Goal: Information Seeking & Learning: Learn about a topic

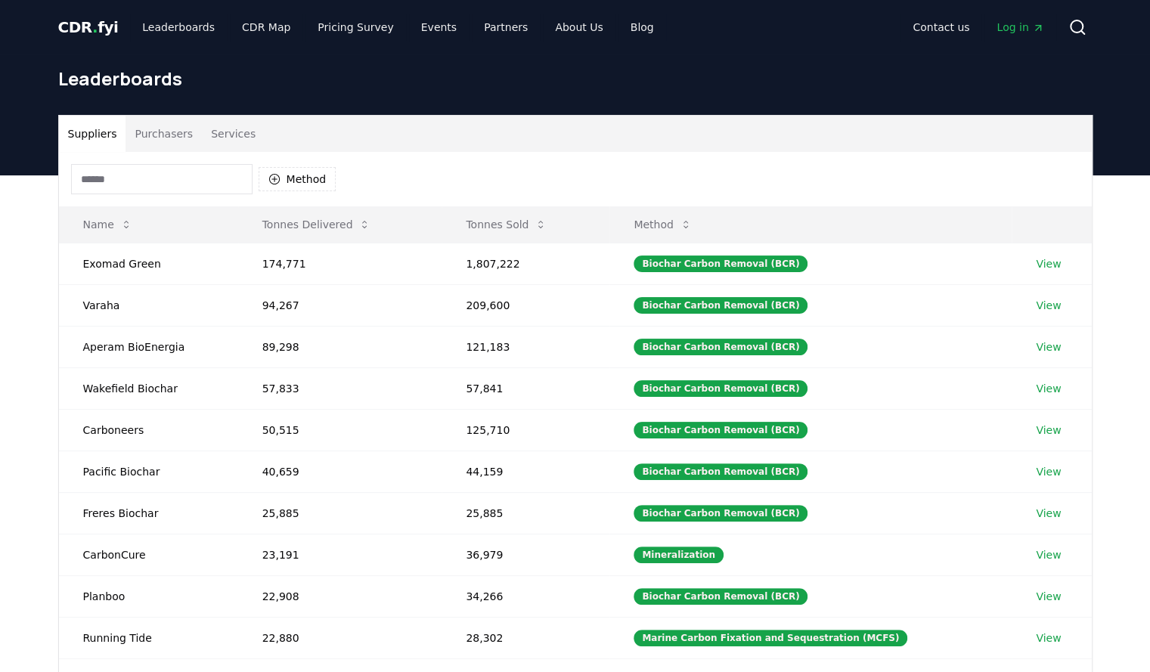
click at [160, 141] on button "Purchasers" at bounding box center [164, 134] width 76 height 36
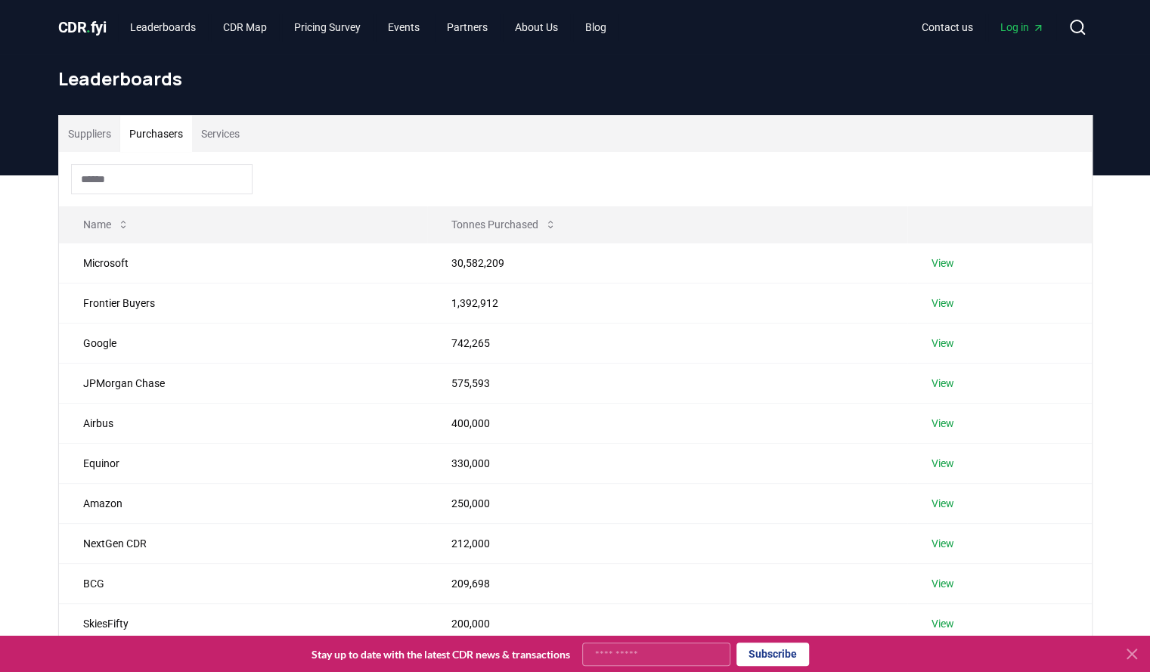
click at [254, 141] on div "Suppliers Purchasers Services" at bounding box center [575, 134] width 1033 height 36
click at [236, 138] on button "Services" at bounding box center [220, 134] width 57 height 36
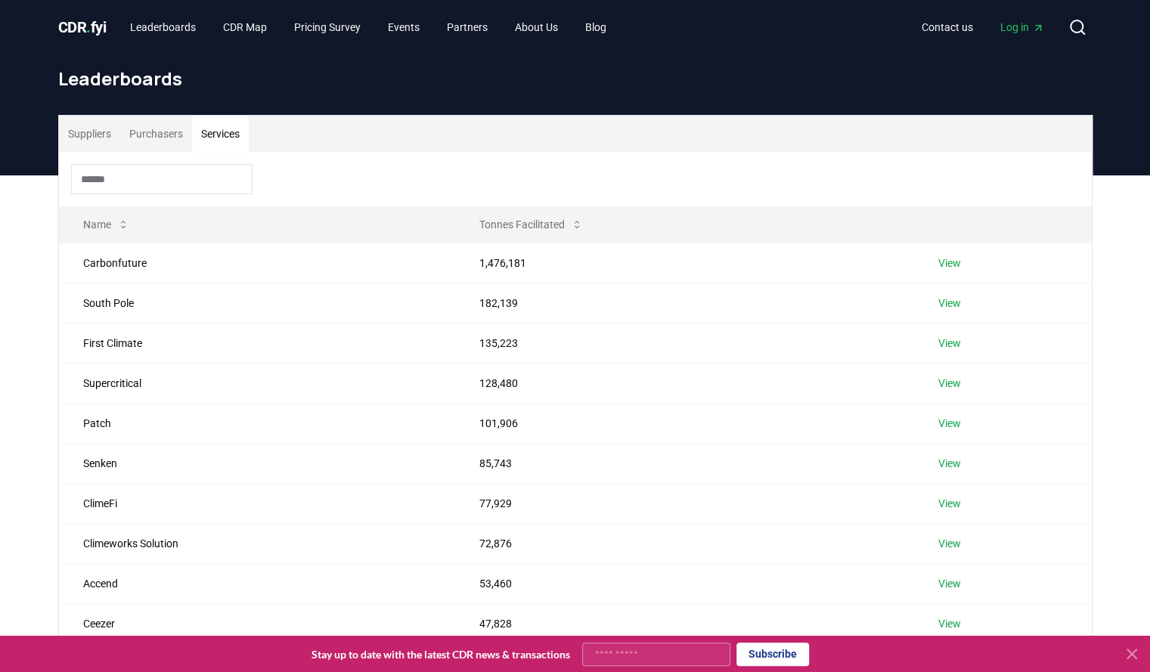
click at [159, 135] on button "Purchasers" at bounding box center [156, 134] width 72 height 36
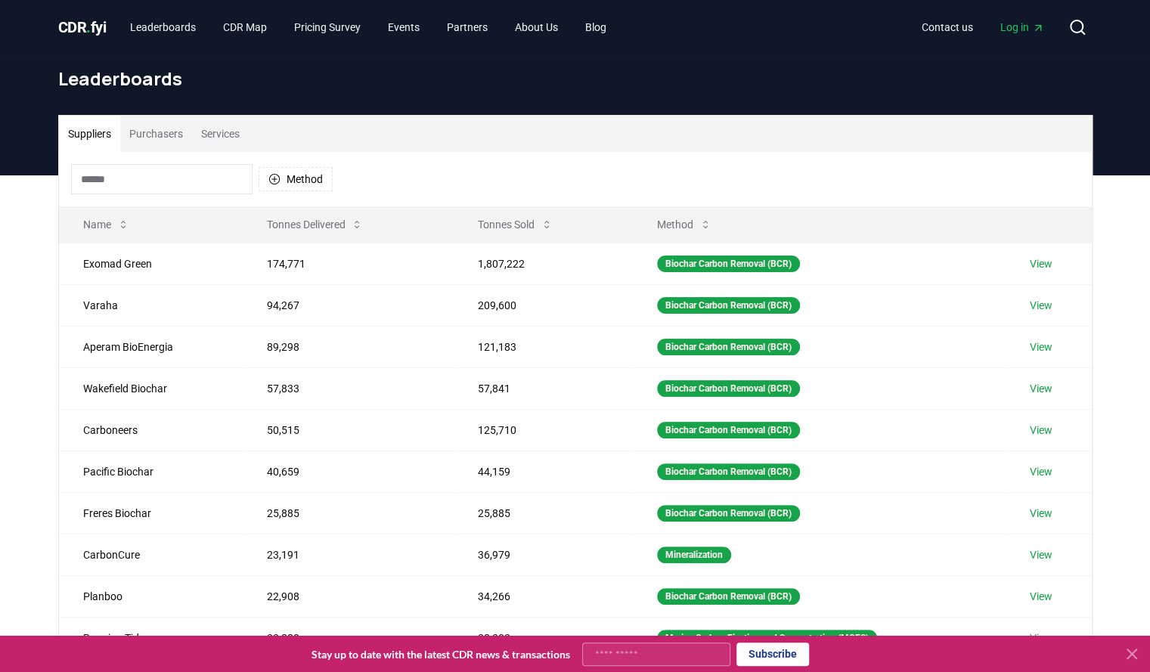
click at [98, 127] on button "Suppliers" at bounding box center [89, 134] width 61 height 36
click at [88, 129] on button "Suppliers" at bounding box center [89, 134] width 61 height 36
click at [160, 27] on link "Leaderboards" at bounding box center [163, 27] width 90 height 27
click at [160, 26] on link "Leaderboards" at bounding box center [163, 27] width 90 height 27
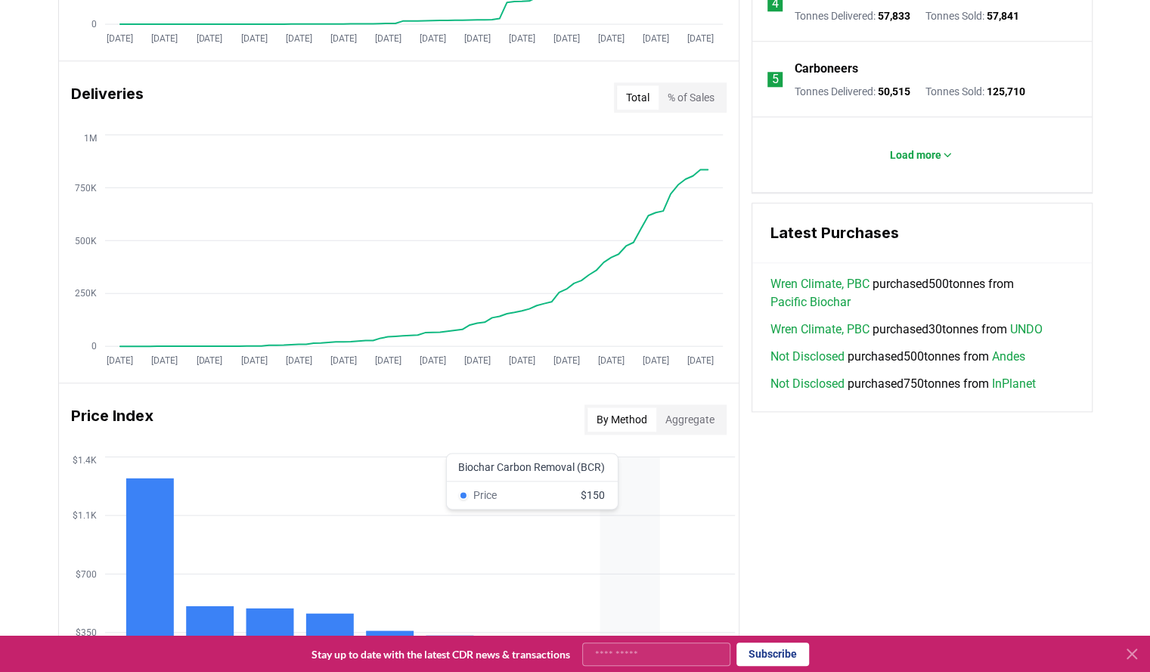
scroll to position [832, 0]
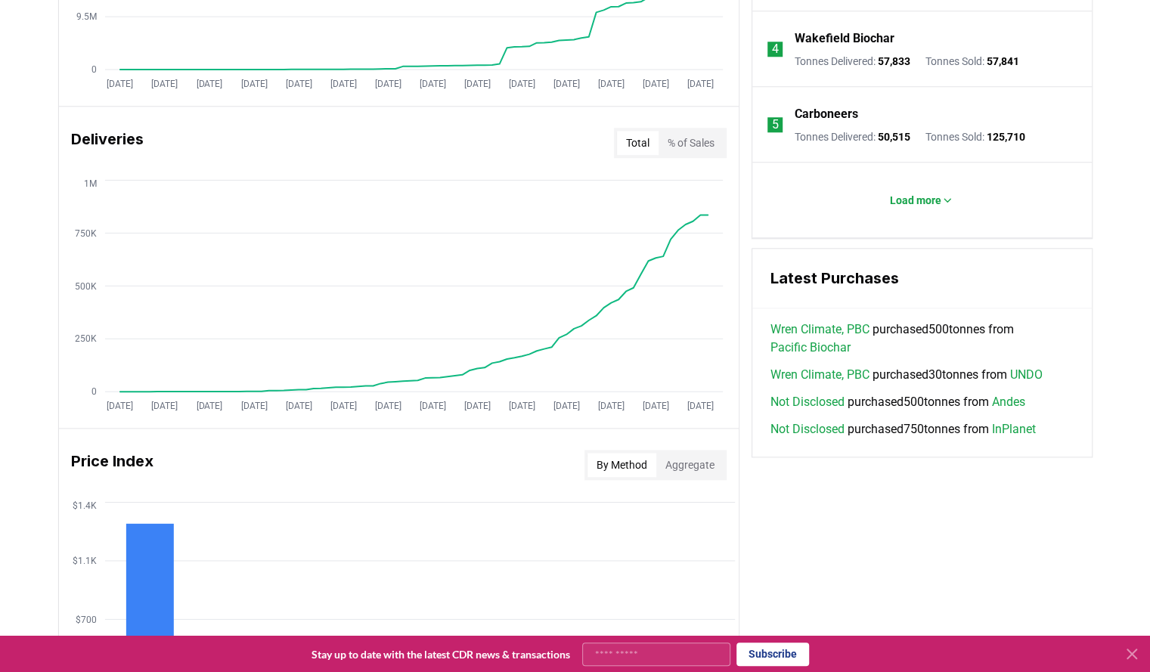
click at [704, 149] on button "% of Sales" at bounding box center [691, 143] width 65 height 24
click at [644, 137] on button "Total" at bounding box center [638, 143] width 42 height 24
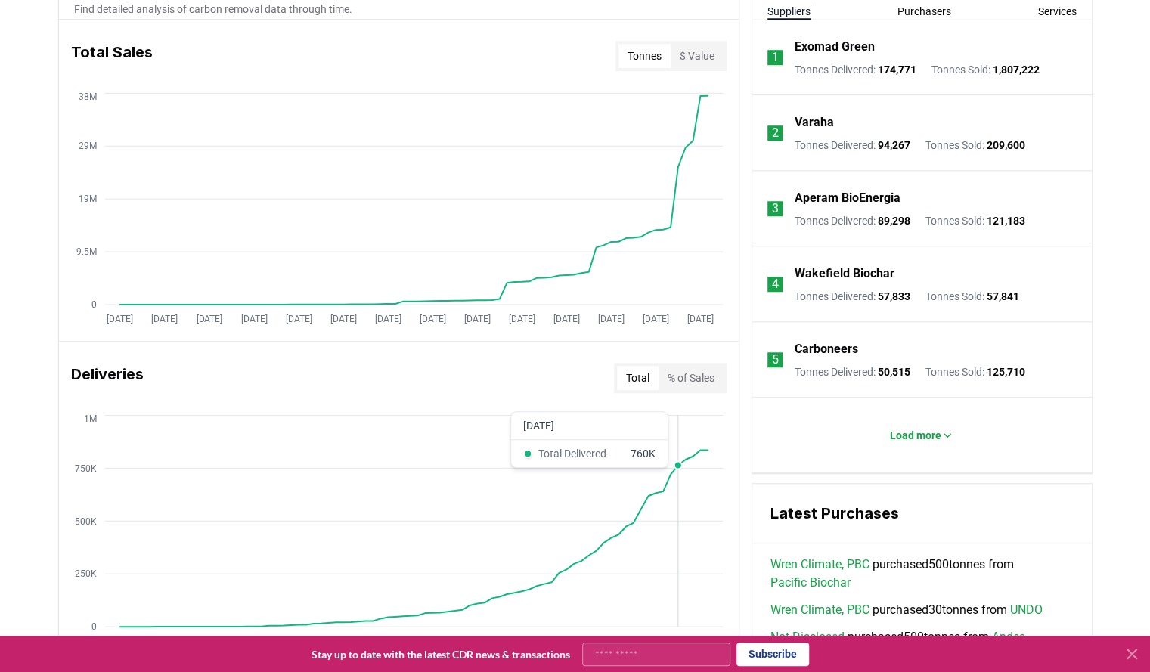
scroll to position [513, 0]
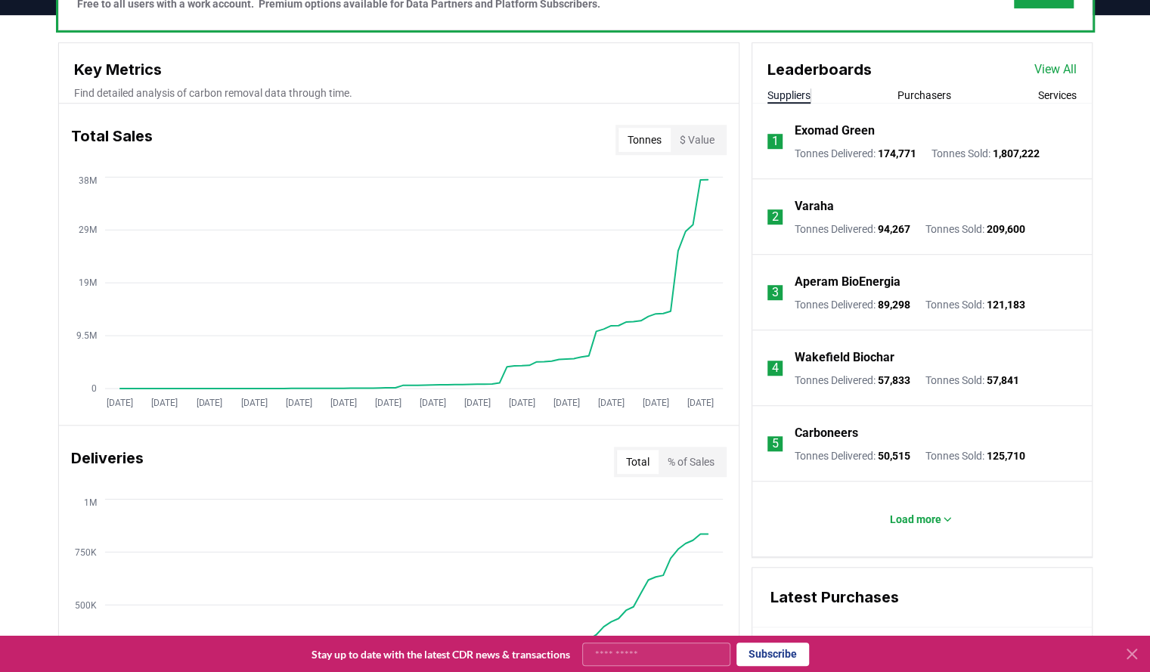
click at [691, 466] on button "% of Sales" at bounding box center [691, 462] width 65 height 24
click at [638, 451] on button "Total" at bounding box center [638, 462] width 42 height 24
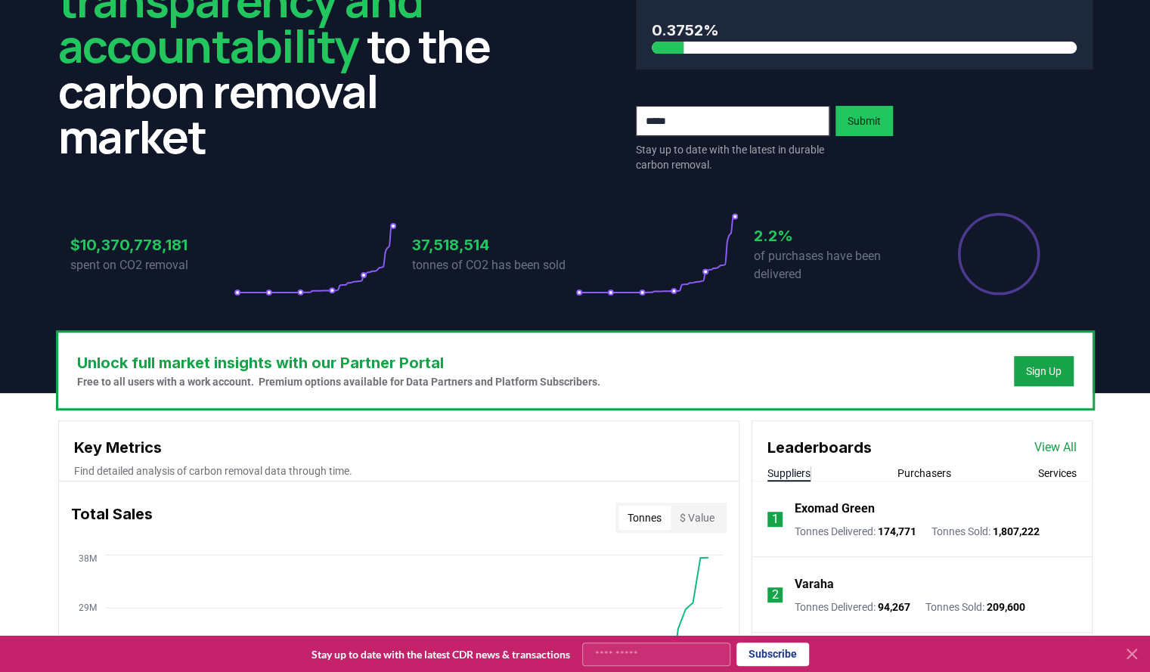
scroll to position [0, 0]
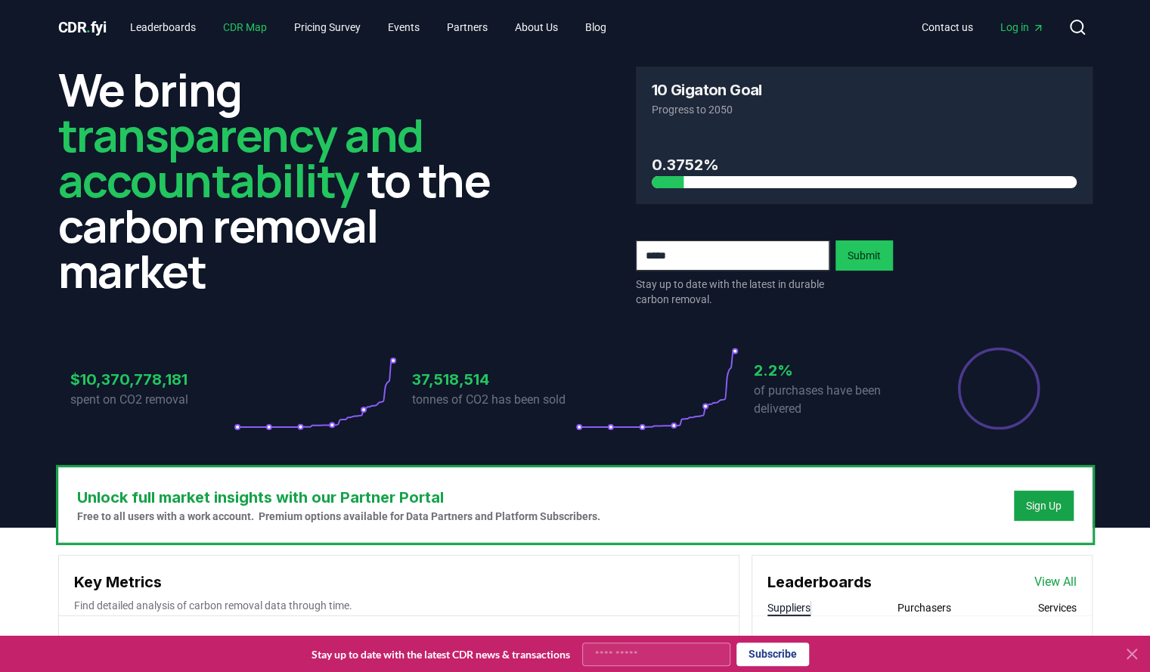
click at [268, 24] on link "CDR Map" at bounding box center [245, 27] width 68 height 27
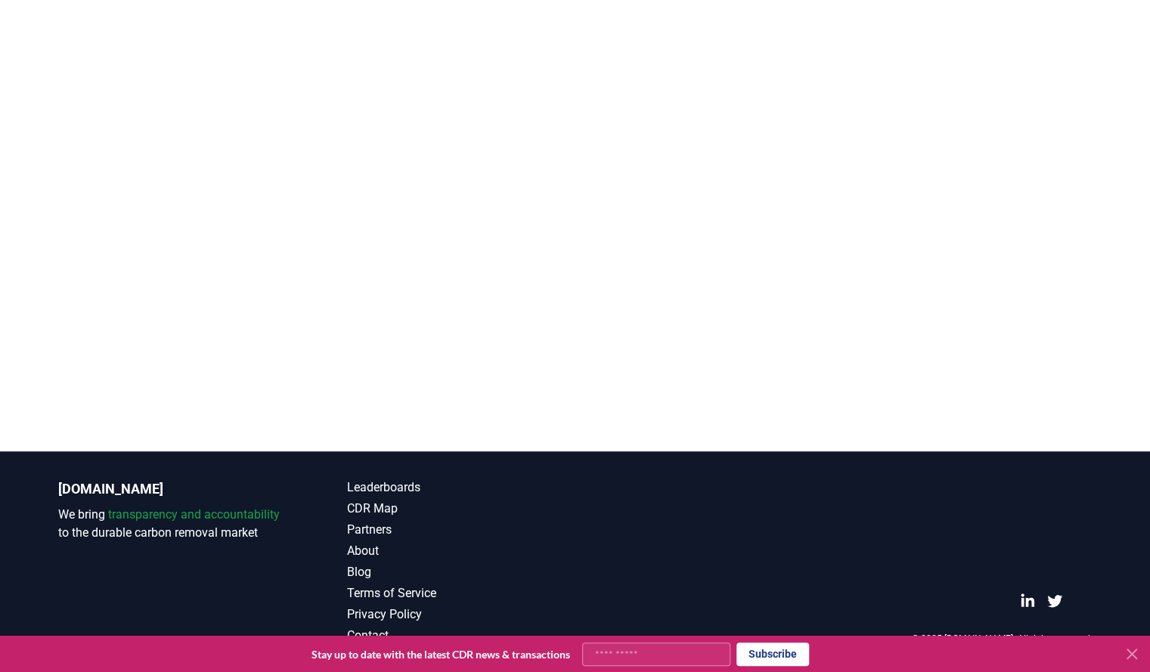
scroll to position [218, 0]
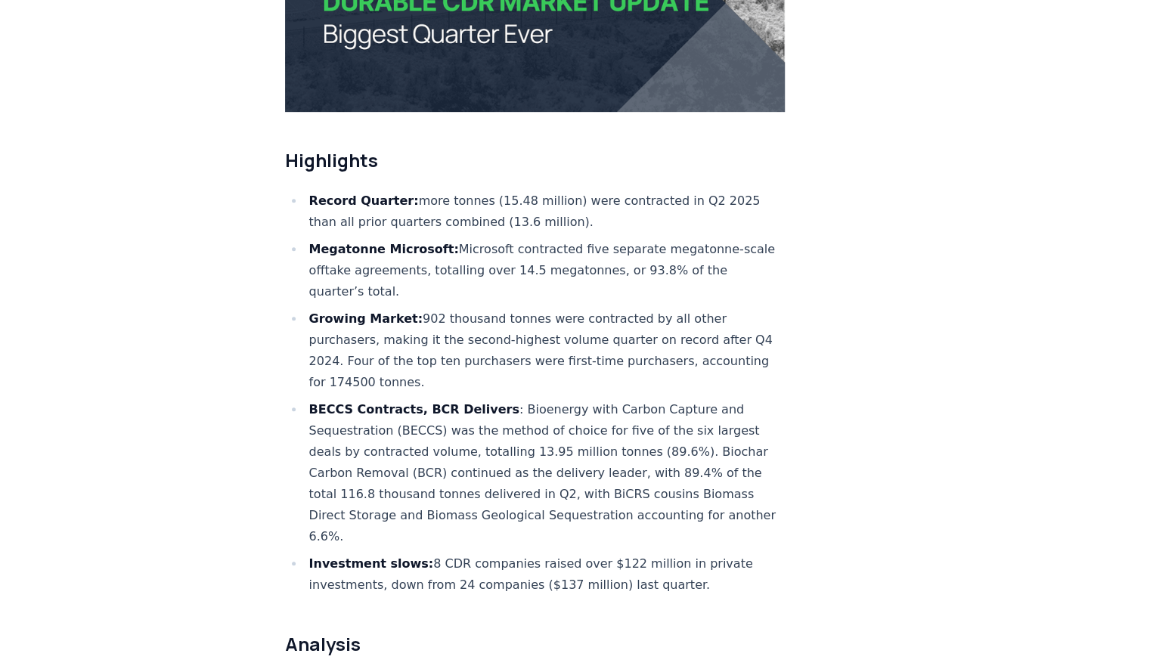
scroll to position [529, 0]
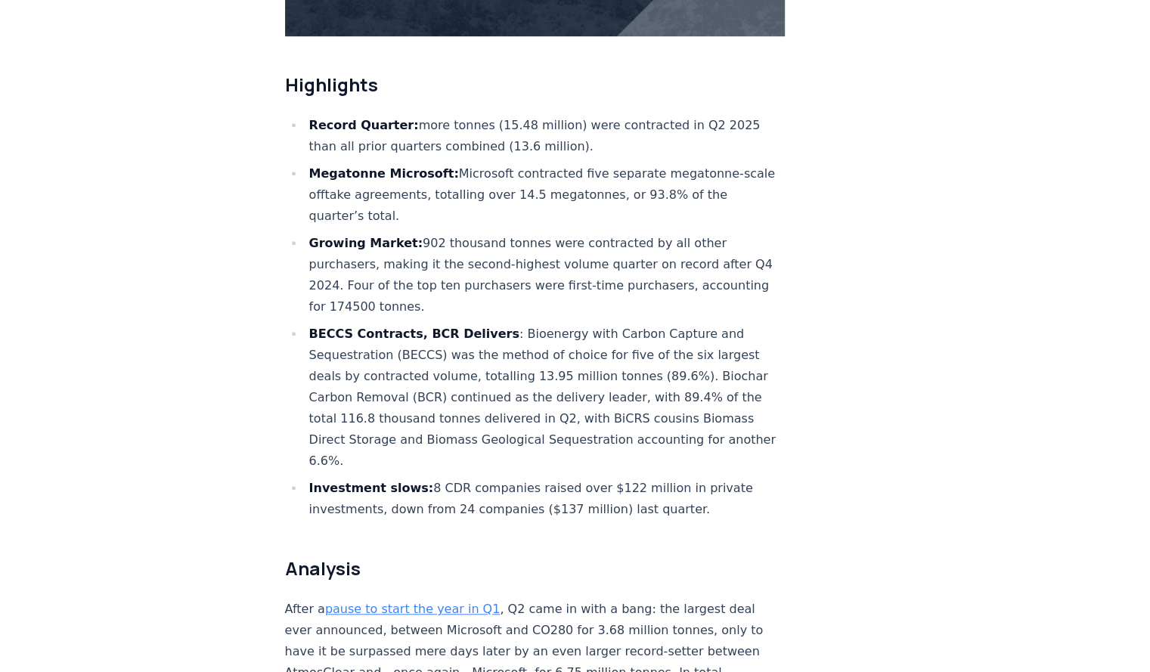
drag, startPoint x: 472, startPoint y: 285, endPoint x: 599, endPoint y: 341, distance: 138.8
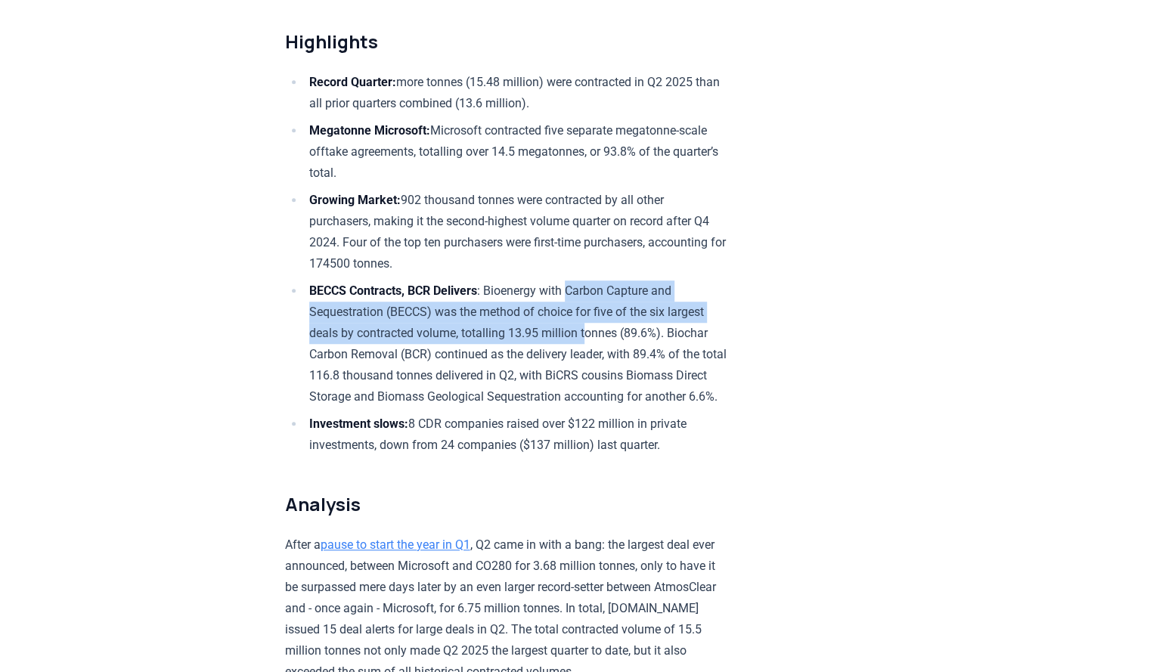
click at [576, 296] on li "BECCS Contracts, BCR Delivers : Bioenergy with Carbon Capture and Sequestration…" at bounding box center [516, 343] width 423 height 127
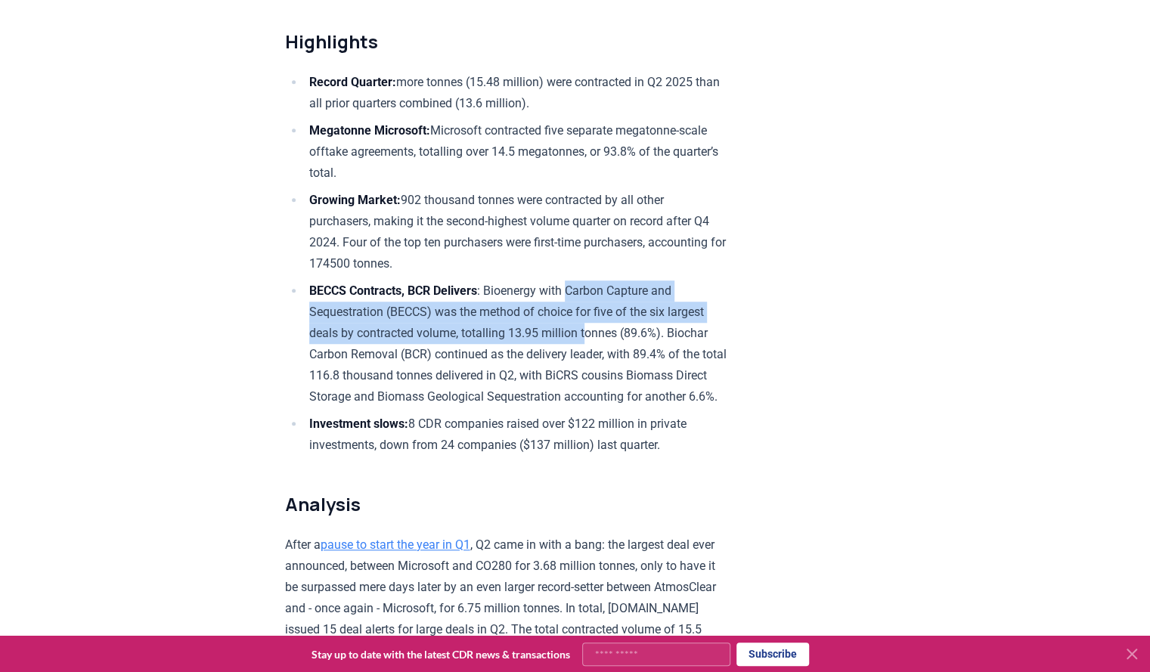
click at [576, 296] on li "BECCS Contracts, BCR Delivers : Bioenergy with Carbon Capture and Sequestration…" at bounding box center [516, 343] width 423 height 127
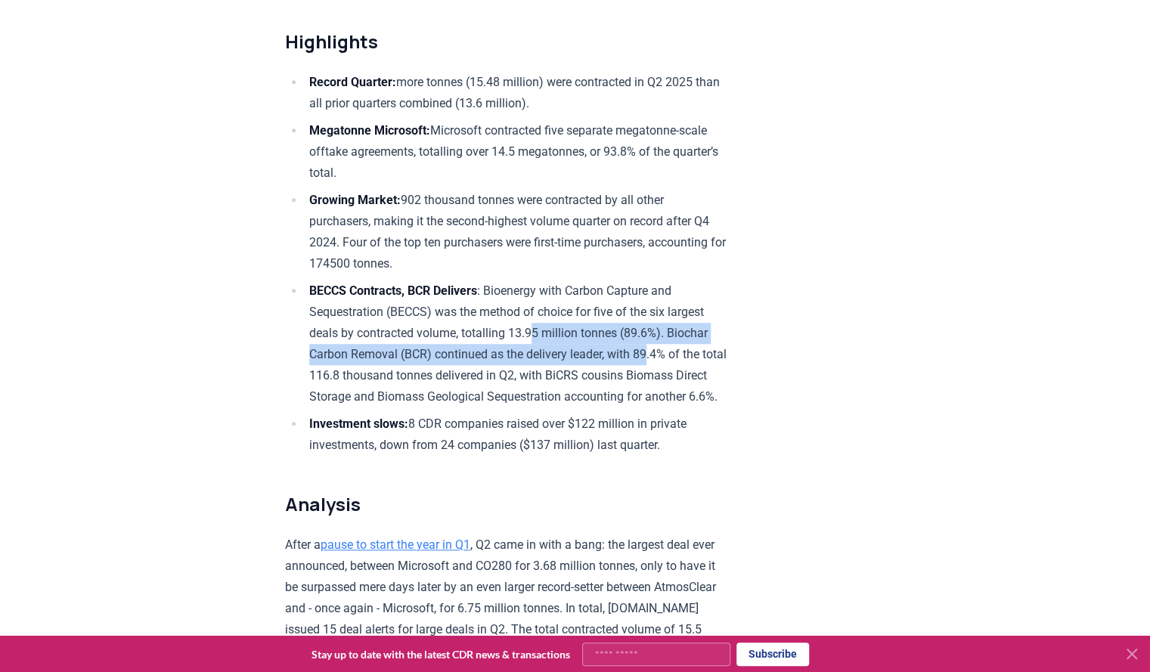
drag, startPoint x: 541, startPoint y: 332, endPoint x: 655, endPoint y: 350, distance: 114.8
click at [655, 350] on li "BECCS Contracts, BCR Delivers : Bioenergy with Carbon Capture and Sequestration…" at bounding box center [516, 343] width 423 height 127
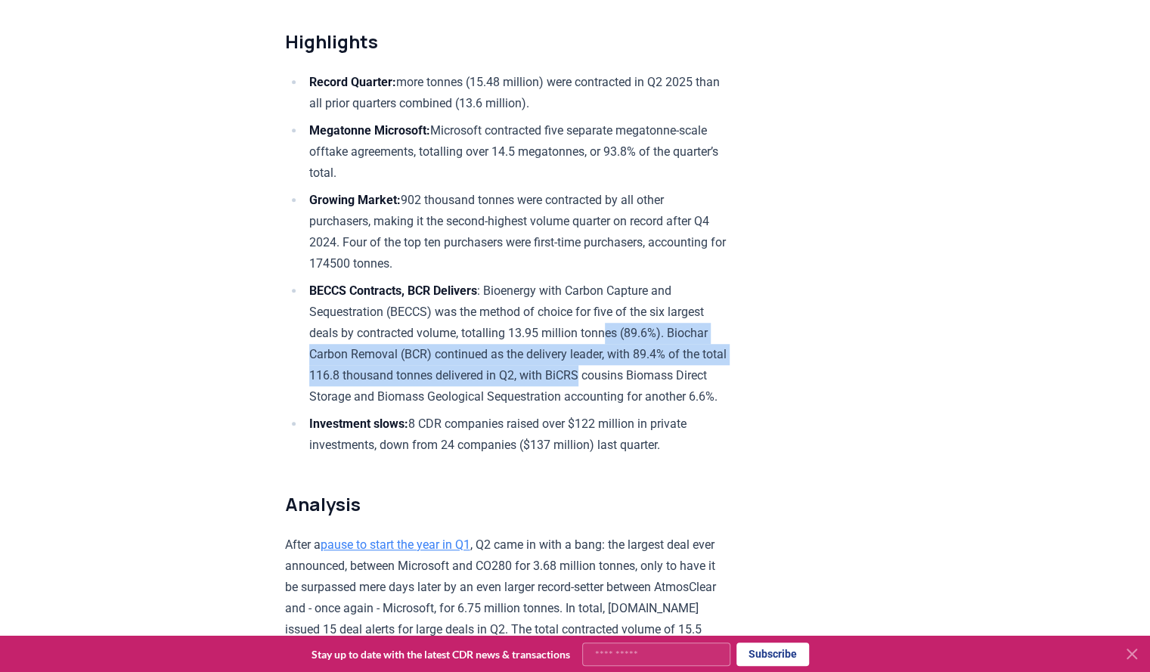
drag, startPoint x: 615, startPoint y: 364, endPoint x: 615, endPoint y: 337, distance: 27.2
click at [615, 337] on li "BECCS Contracts, BCR Delivers : Bioenergy with Carbon Capture and Sequestration…" at bounding box center [516, 343] width 423 height 127
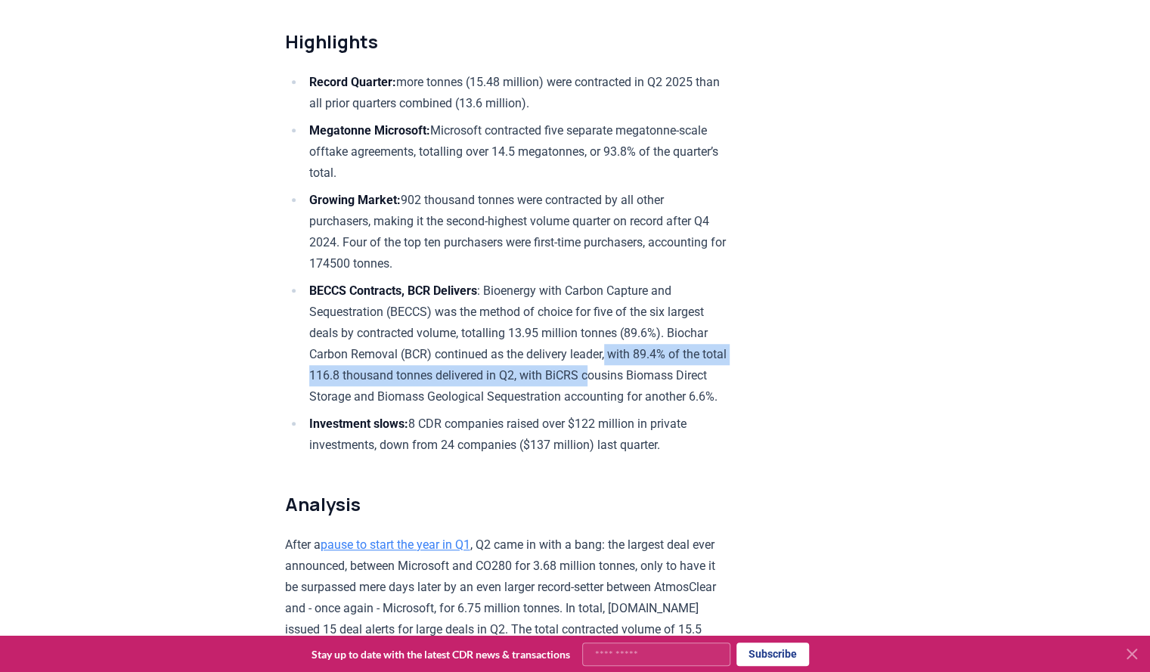
drag, startPoint x: 614, startPoint y: 351, endPoint x: 621, endPoint y: 374, distance: 24.4
click at [621, 374] on li "BECCS Contracts, BCR Delivers : Bioenergy with Carbon Capture and Sequestration…" at bounding box center [516, 343] width 423 height 127
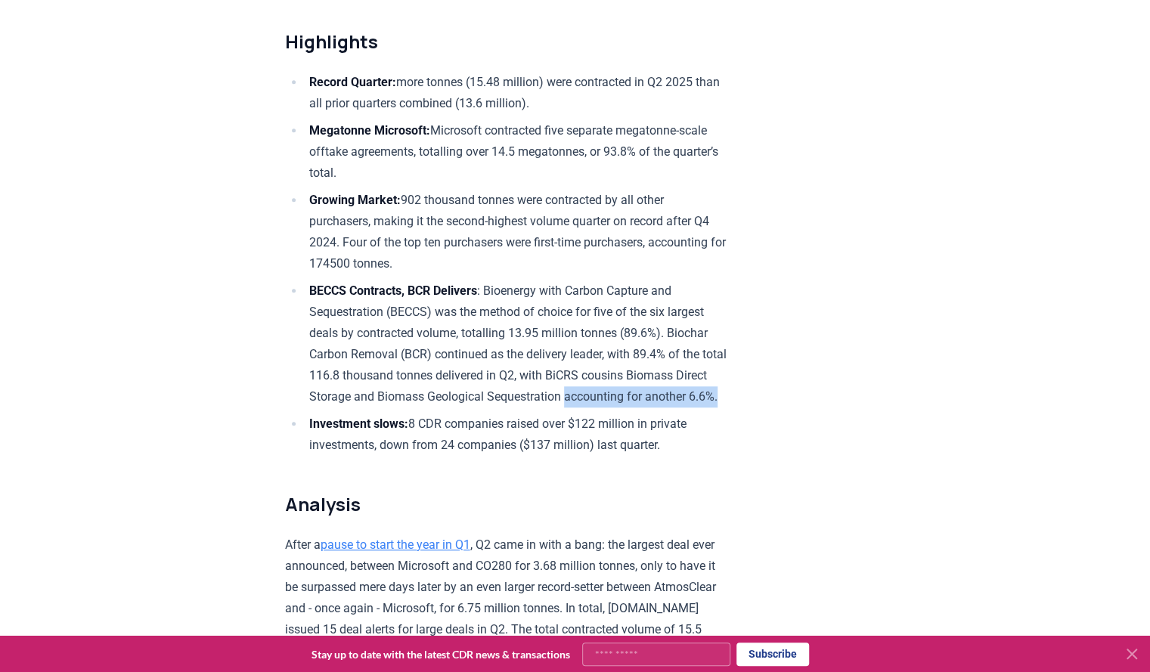
drag, startPoint x: 597, startPoint y: 421, endPoint x: 605, endPoint y: 397, distance: 25.3
click at [604, 398] on li "BECCS Contracts, BCR Delivers : Bioenergy with Carbon Capture and Sequestration…" at bounding box center [516, 343] width 423 height 127
click at [605, 397] on li "BECCS Contracts, BCR Delivers : Bioenergy with Carbon Capture and Sequestration…" at bounding box center [516, 343] width 423 height 127
drag, startPoint x: 603, startPoint y: 412, endPoint x: 624, endPoint y: 365, distance: 51.7
click at [624, 365] on li "BECCS Contracts, BCR Delivers : Bioenergy with Carbon Capture and Sequestration…" at bounding box center [516, 343] width 423 height 127
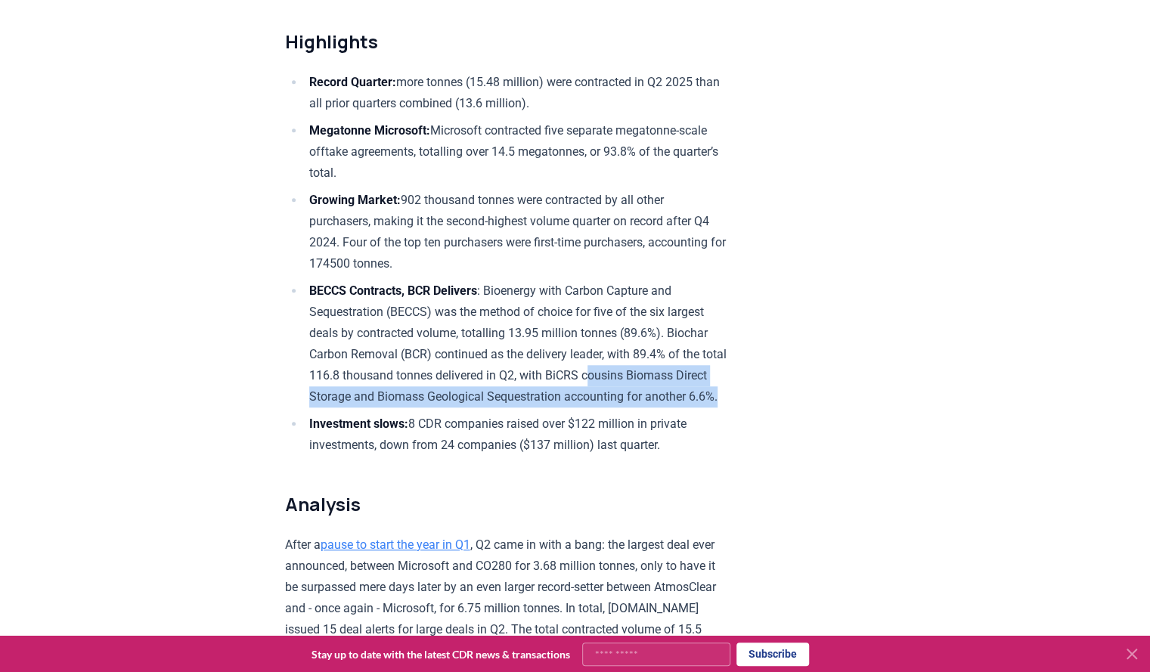
click at [625, 365] on li "BECCS Contracts, BCR Delivers : Bioenergy with Carbon Capture and Sequestration…" at bounding box center [516, 343] width 423 height 127
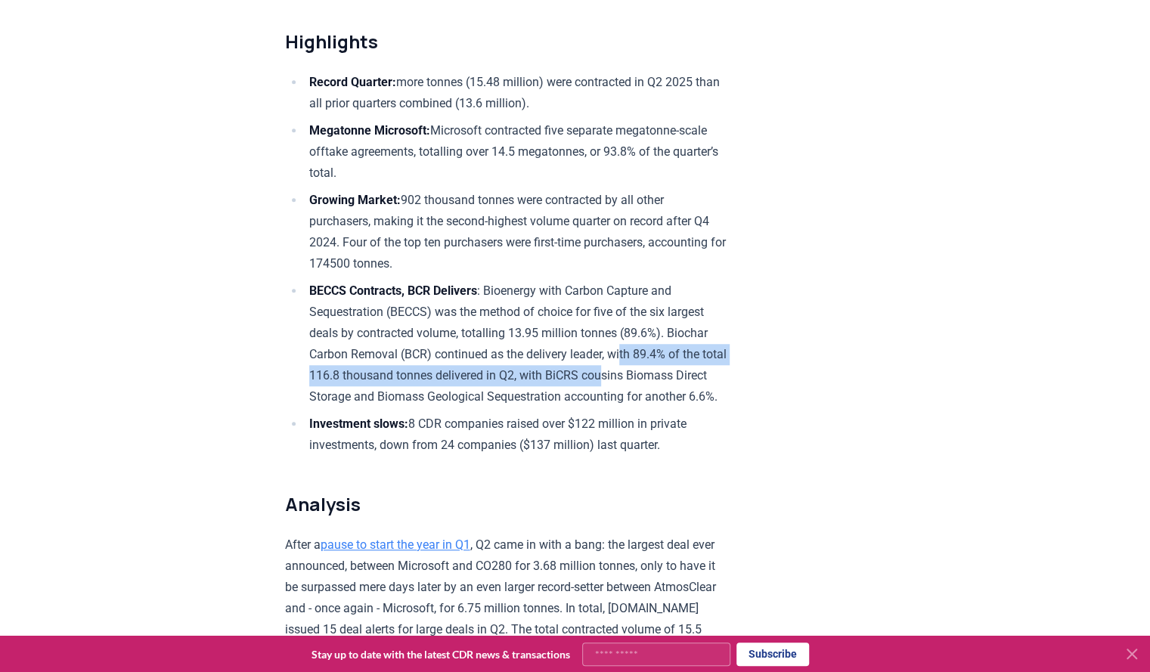
drag, startPoint x: 631, startPoint y: 348, endPoint x: 639, endPoint y: 368, distance: 22.0
click at [639, 368] on li "BECCS Contracts, BCR Delivers : Bioenergy with Carbon Capture and Sequestration…" at bounding box center [516, 343] width 423 height 127
click at [640, 369] on li "BECCS Contracts, BCR Delivers : Bioenergy with Carbon Capture and Sequestration…" at bounding box center [516, 343] width 423 height 127
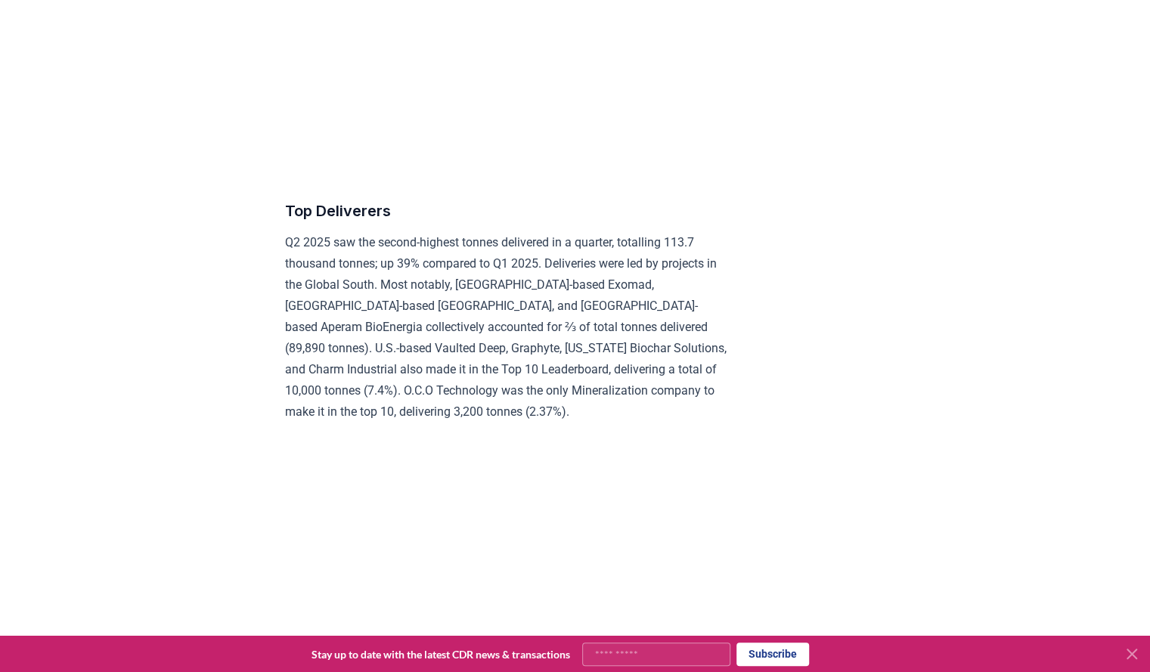
scroll to position [6199, 0]
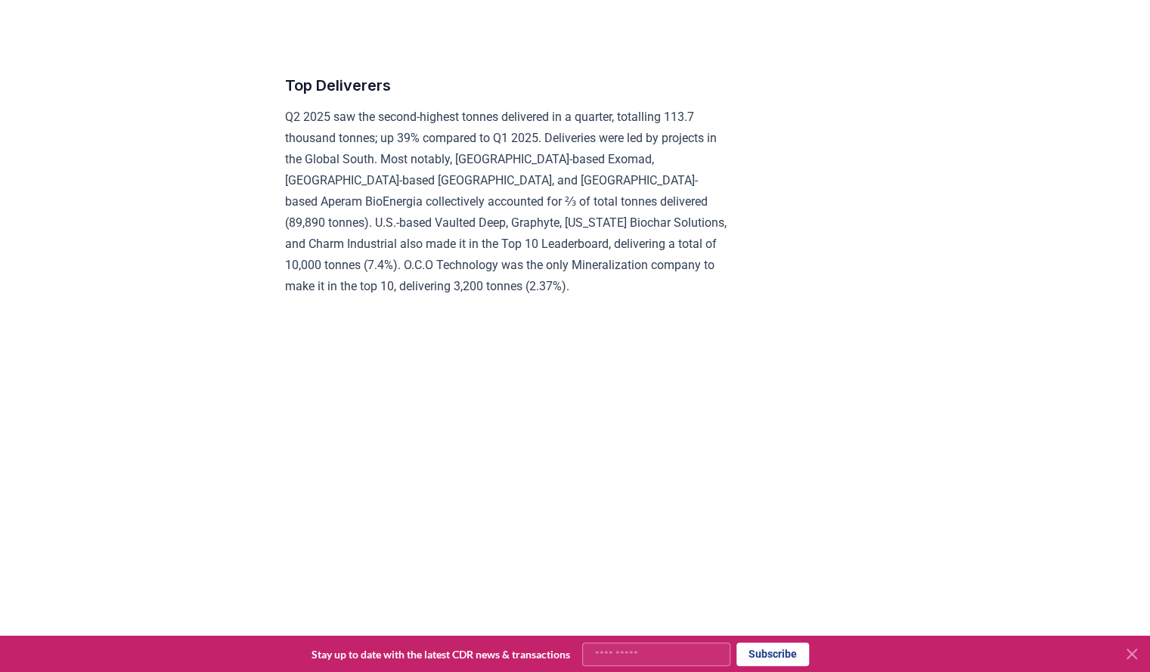
click at [499, 250] on p "Q2 2025 saw the second-highest tonnes delivered in a quarter, totalling 113.7 t…" at bounding box center [506, 202] width 442 height 191
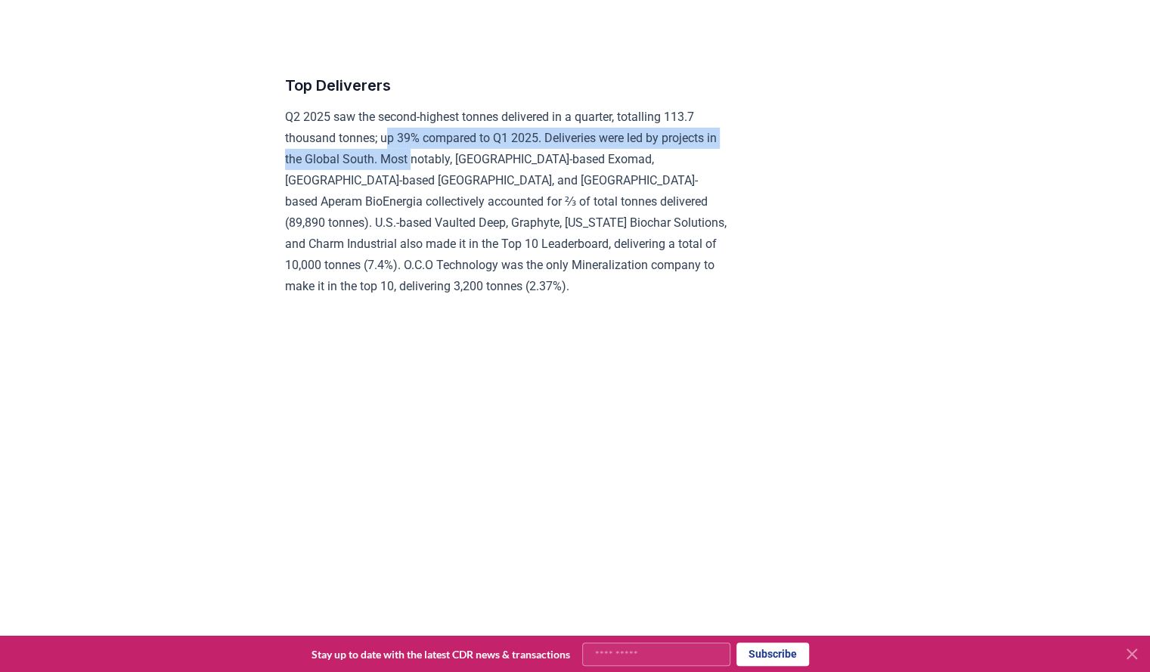
drag, startPoint x: 392, startPoint y: 172, endPoint x: 476, endPoint y: 199, distance: 88.9
click at [476, 199] on p "Q2 2025 saw the second-highest tonnes delivered in a quarter, totalling 113.7 t…" at bounding box center [506, 202] width 442 height 191
drag, startPoint x: 401, startPoint y: 177, endPoint x: 553, endPoint y: 193, distance: 152.0
click at [553, 193] on p "Q2 2025 saw the second-highest tonnes delivered in a quarter, totalling 113.7 t…" at bounding box center [506, 202] width 442 height 191
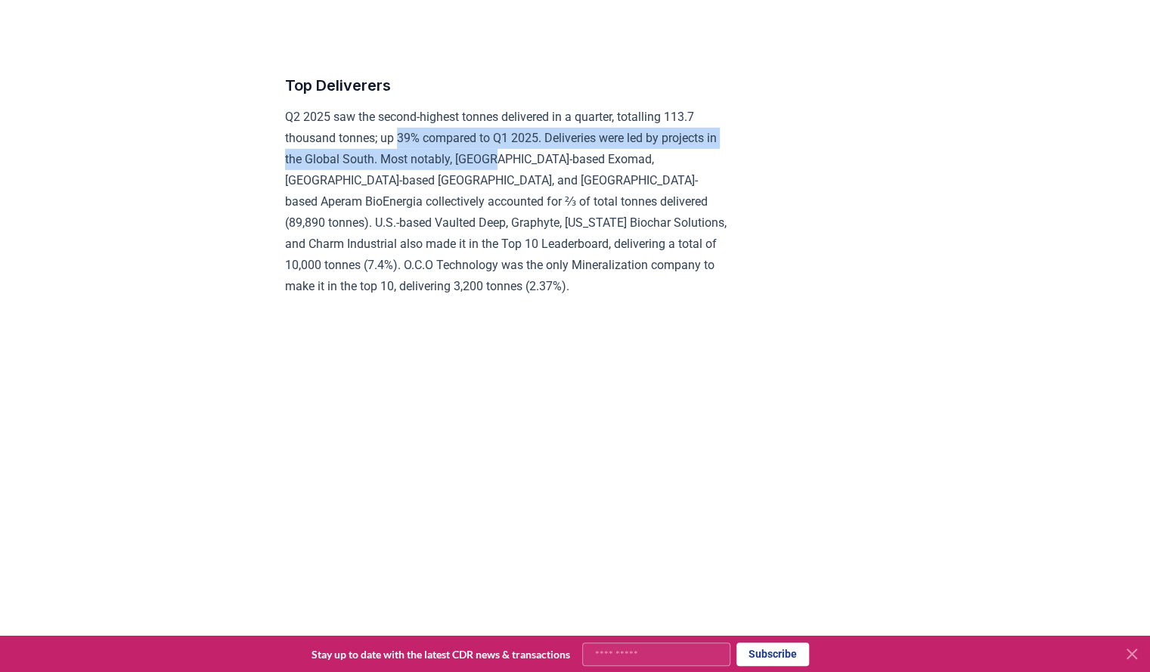
click at [553, 193] on p "Q2 2025 saw the second-highest tonnes delivered in a quarter, totalling 113.7 t…" at bounding box center [506, 202] width 442 height 191
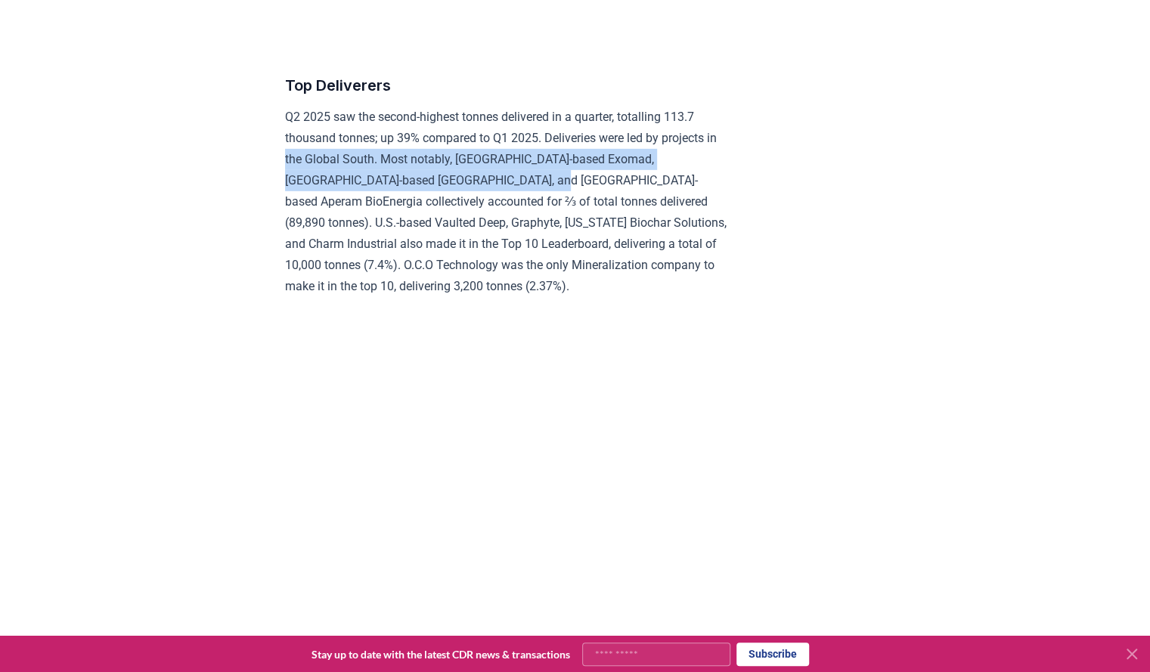
click at [529, 215] on p "Q2 2025 saw the second-highest tonnes delivered in a quarter, totalling 113.7 t…" at bounding box center [506, 202] width 442 height 191
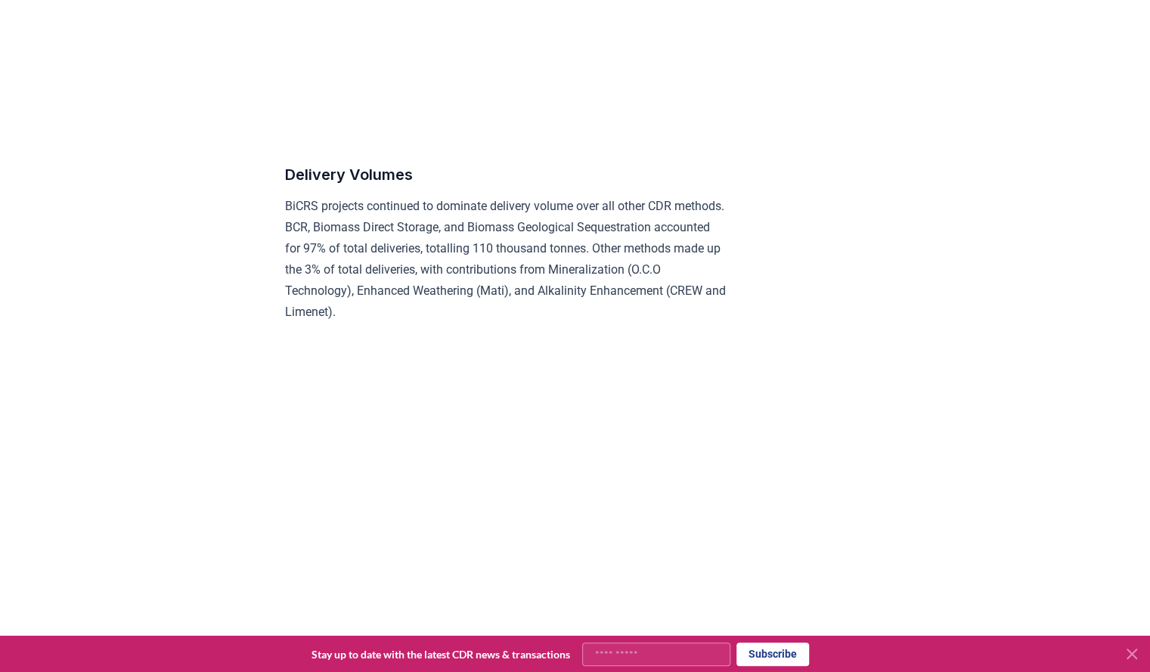
scroll to position [7483, 0]
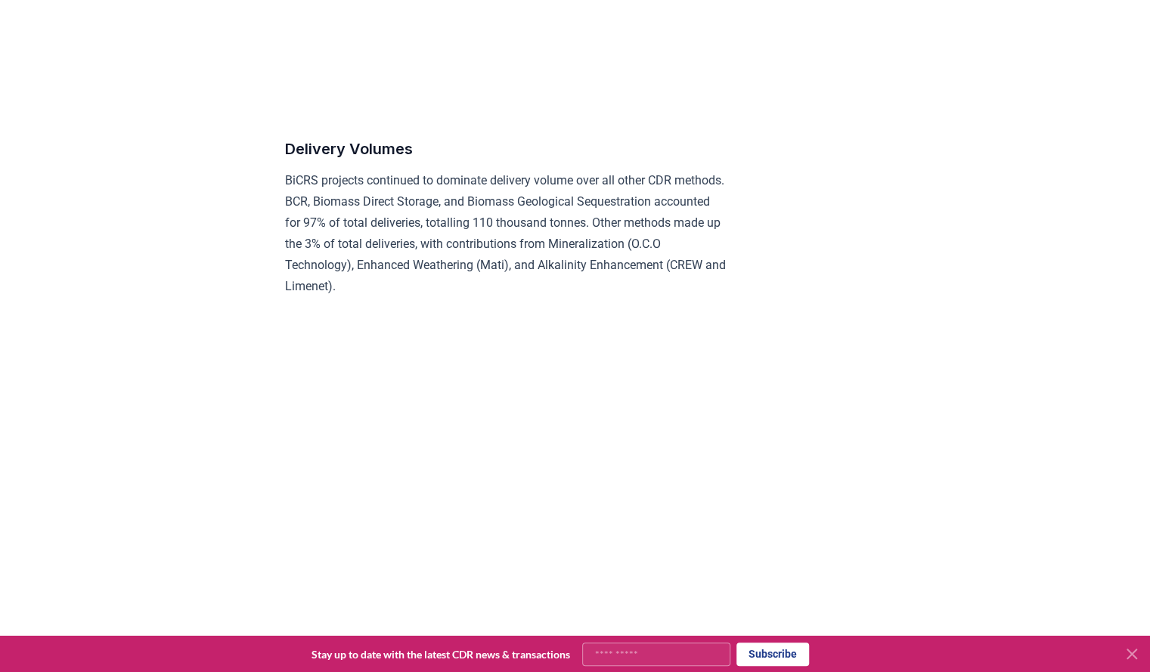
click at [555, 262] on p "BiCRS projects continued to dominate delivery volume over all other CDR methods…" at bounding box center [506, 233] width 442 height 127
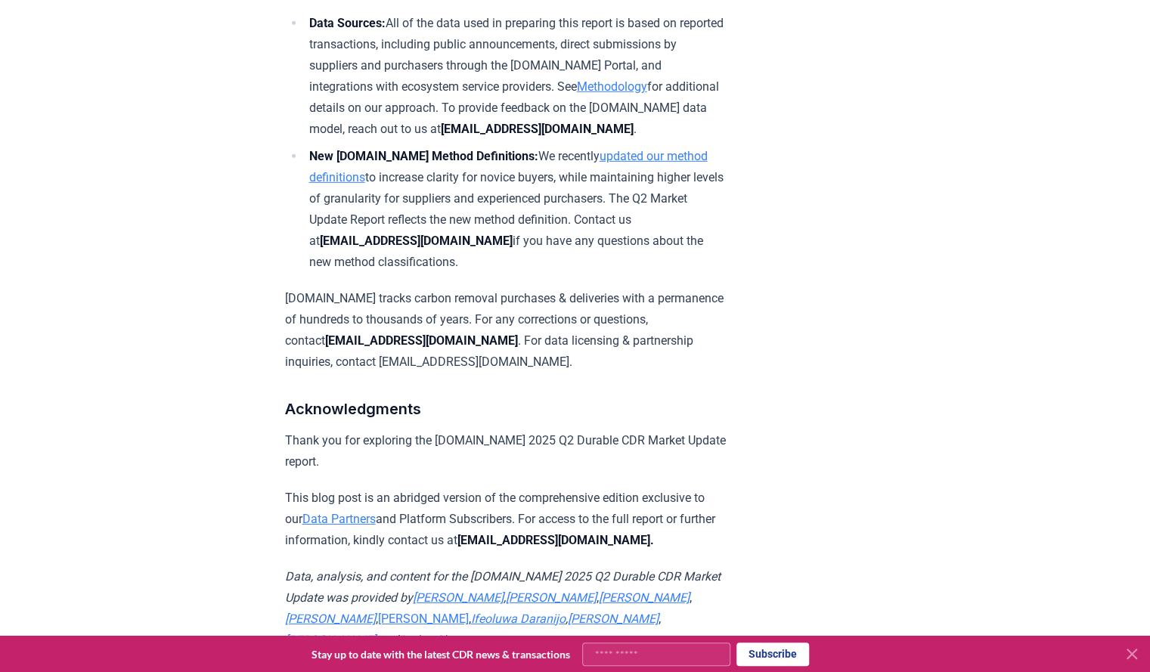
click at [472, 183] on ul "Data Sources: All of the data used in preparing this report is based on reporte…" at bounding box center [506, 143] width 442 height 260
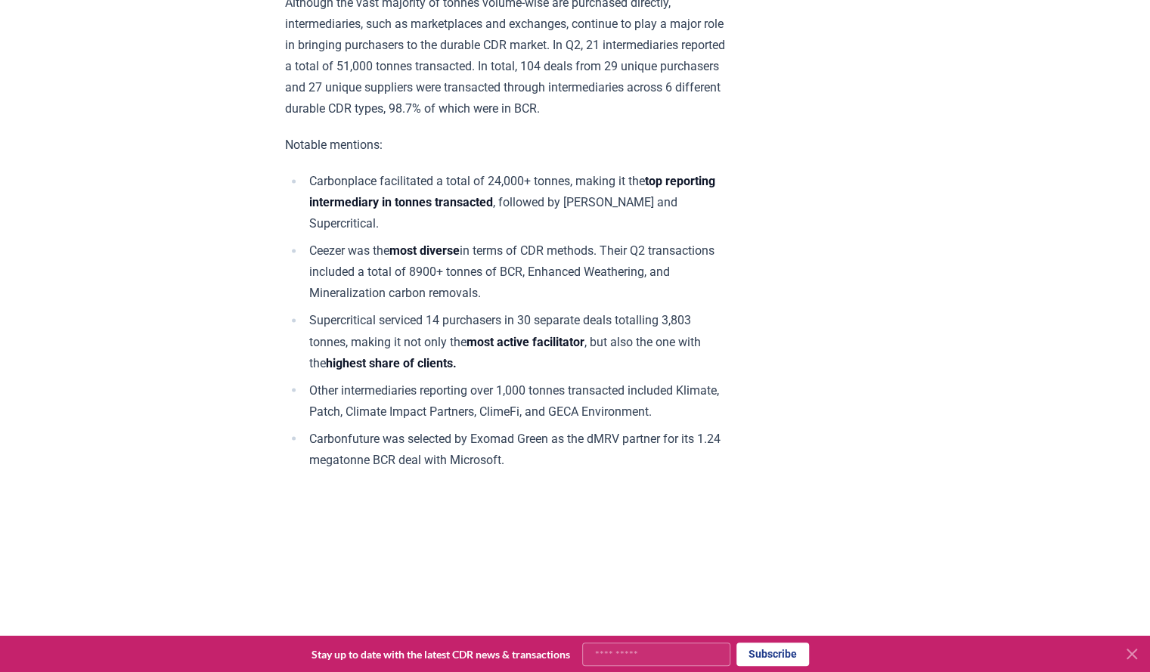
scroll to position [8274, 0]
